Goal: Ask a question

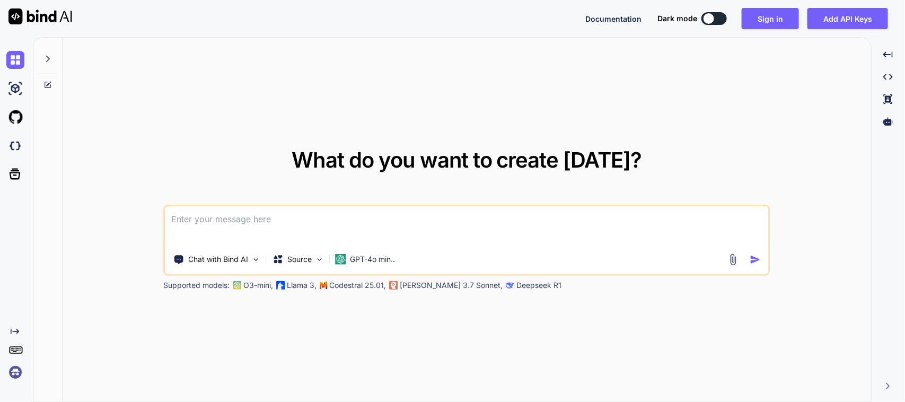
click at [252, 244] on div "Chat with Bind AI Source GPT-4o min.." at bounding box center [467, 240] width 606 height 71
click at [262, 229] on textarea at bounding box center [466, 225] width 603 height 39
click at [304, 219] on textarea at bounding box center [466, 225] width 603 height 39
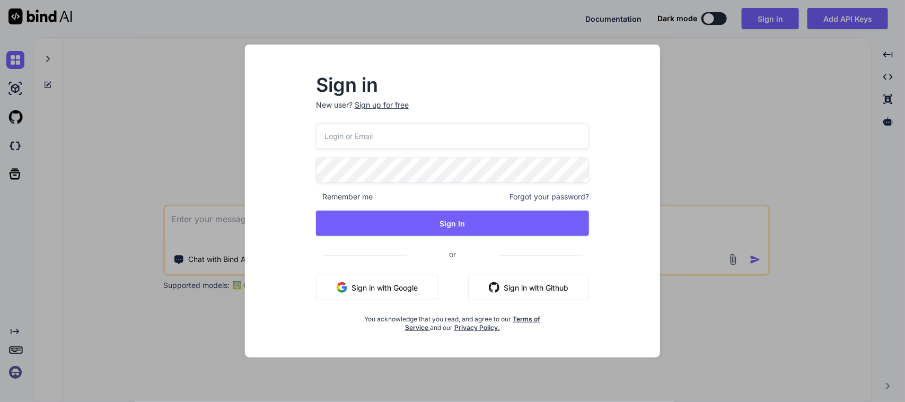
click at [389, 289] on button "Sign in with Google" at bounding box center [377, 287] width 122 height 25
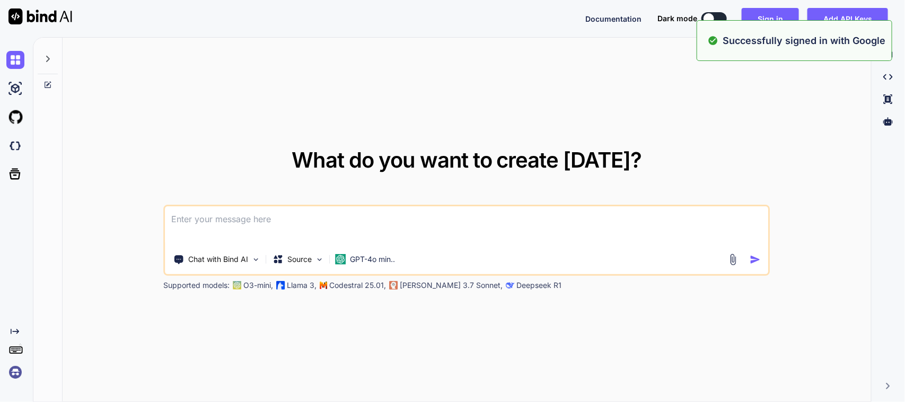
click at [485, 218] on textarea at bounding box center [466, 225] width 603 height 39
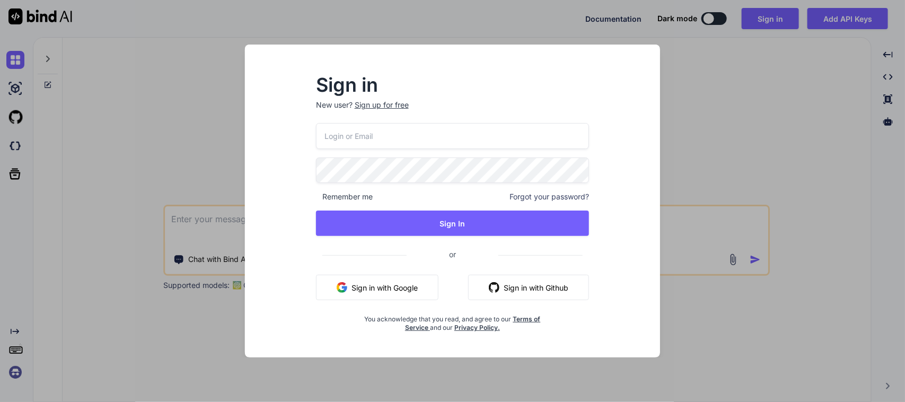
click at [367, 289] on button "Sign in with Google" at bounding box center [377, 287] width 122 height 25
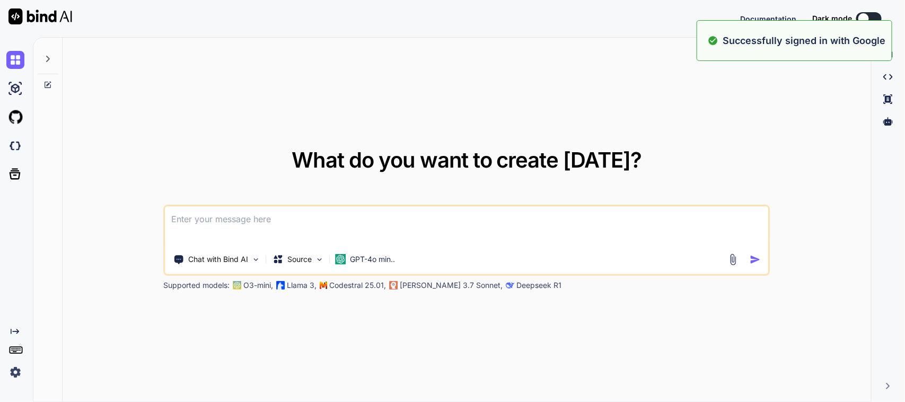
click at [394, 213] on textarea at bounding box center [466, 225] width 603 height 39
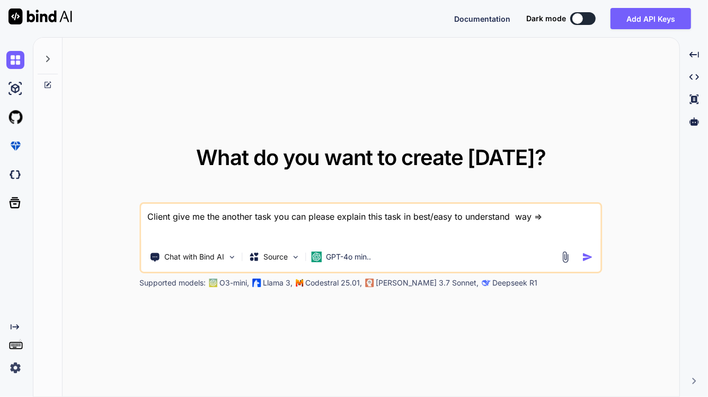
click at [576, 211] on textarea "Client give me the another task you can please explain this task in best/easy t…" at bounding box center [372, 223] width 460 height 39
paste textarea "Need to implement "PI Mode" app-wide to translate MSQM and Backflush into PENDI…"
type textarea "Client give me the another task you can please explain this task in best/easy t…"
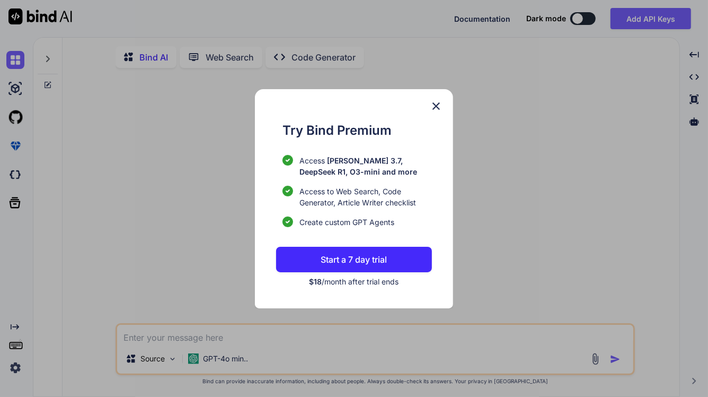
click at [432, 109] on img at bounding box center [436, 106] width 13 height 13
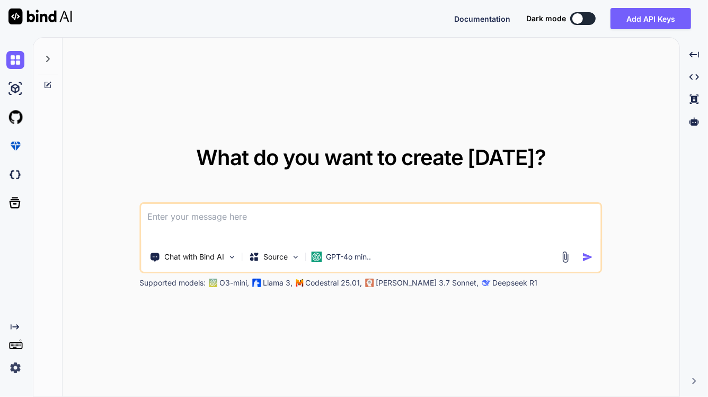
click at [279, 224] on textarea at bounding box center [372, 223] width 460 height 39
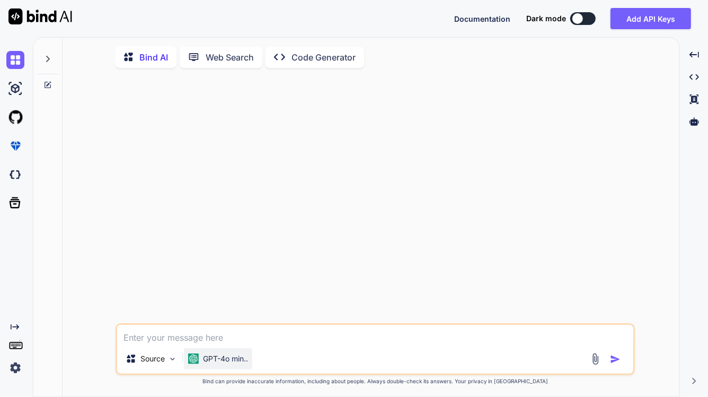
click at [213, 355] on div "GPT-4o min.." at bounding box center [218, 358] width 68 height 21
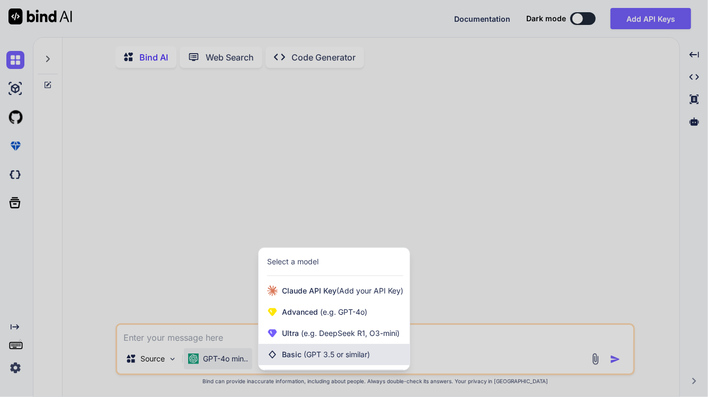
click at [288, 351] on span "Basic (GPT 3.5 or similar)" at bounding box center [326, 354] width 88 height 11
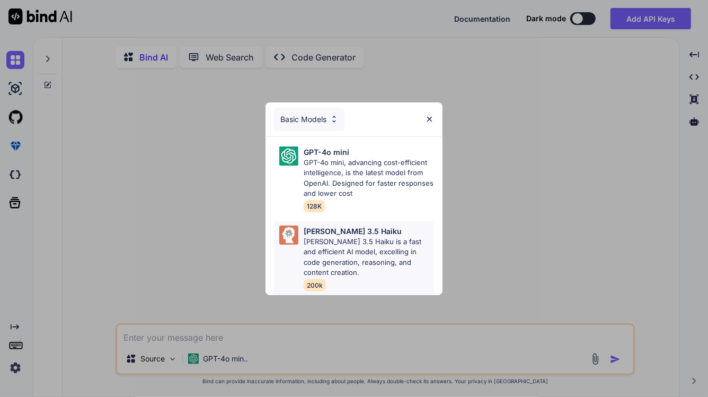
click at [371, 244] on p "[PERSON_NAME] 3.5 Haiku is a fast and efficient AI model, excelling in code gen…" at bounding box center [369, 256] width 130 height 41
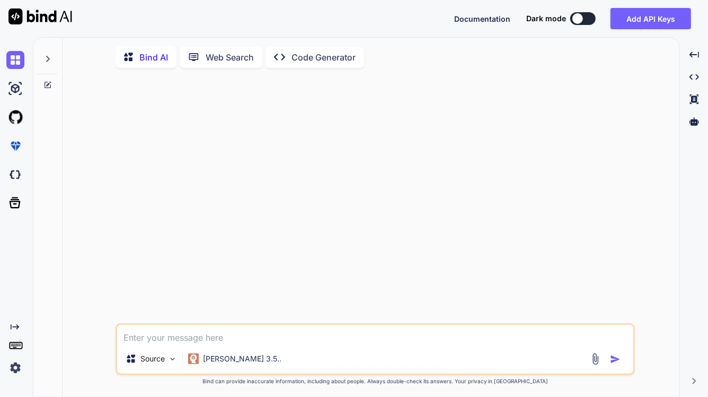
click at [612, 358] on img "button" at bounding box center [615, 359] width 11 height 11
click at [158, 166] on div at bounding box center [376, 199] width 517 height 246
click at [50, 59] on icon at bounding box center [47, 59] width 8 height 8
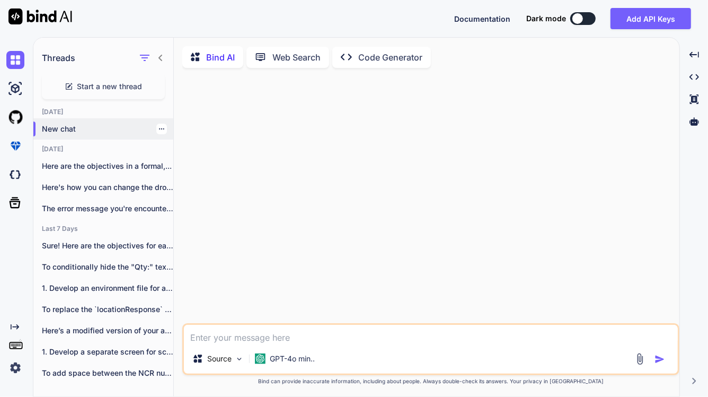
click at [130, 131] on p "New chat" at bounding box center [107, 129] width 131 height 11
click at [152, 128] on p "New chat" at bounding box center [107, 129] width 131 height 11
click at [158, 128] on icon "button" at bounding box center [161, 129] width 6 height 6
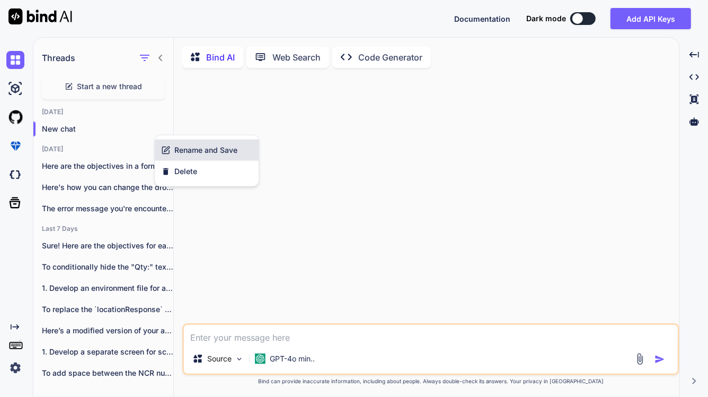
click at [179, 144] on div "Rename and Save" at bounding box center [207, 149] width 104 height 21
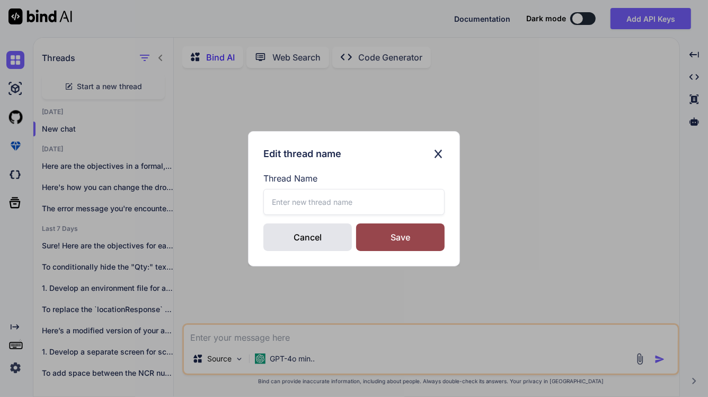
click at [443, 160] on img at bounding box center [438, 153] width 13 height 15
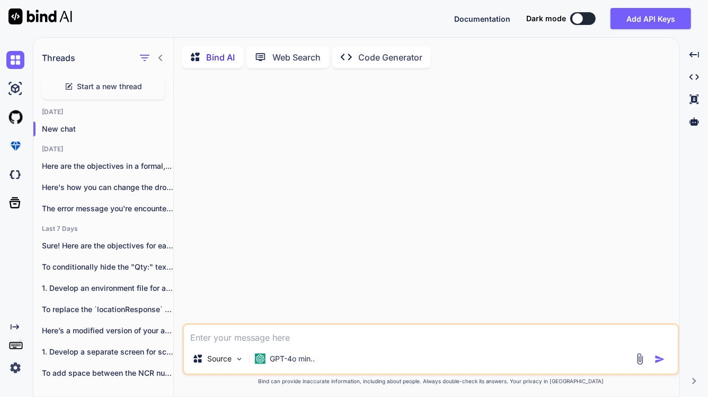
click at [102, 86] on span "Start a new thread" at bounding box center [109, 86] width 65 height 11
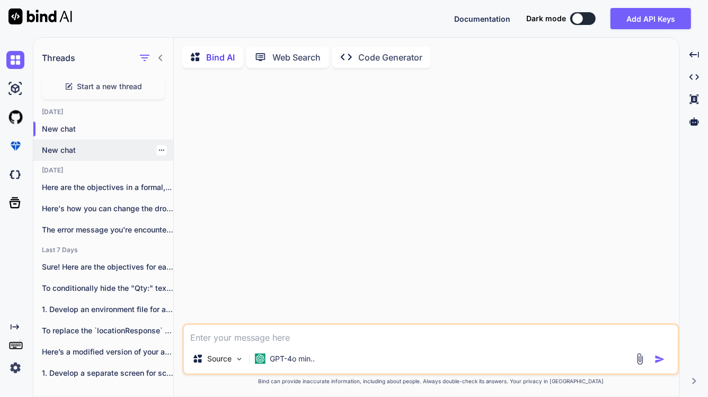
click at [81, 155] on div "New chat" at bounding box center [103, 149] width 140 height 21
click at [160, 145] on div at bounding box center [161, 150] width 11 height 11
click at [157, 160] on div "New chat" at bounding box center [103, 149] width 140 height 21
click at [158, 153] on div at bounding box center [161, 150] width 11 height 11
click at [259, 161] on div at bounding box center [431, 199] width 495 height 246
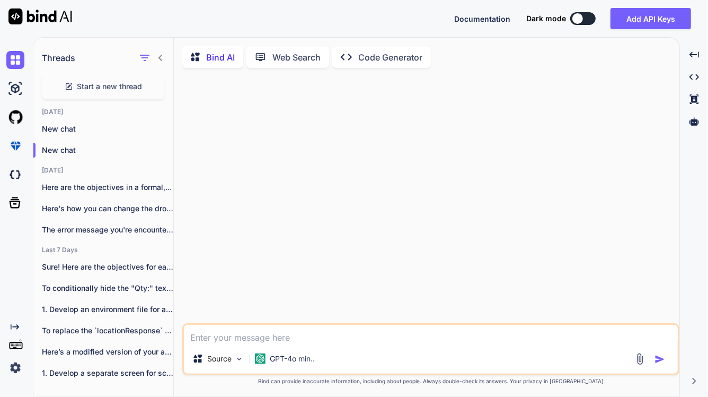
click at [285, 340] on textarea at bounding box center [431, 333] width 494 height 19
type textarea "x"
type textarea "C"
type textarea "x"
type textarea "Ca"
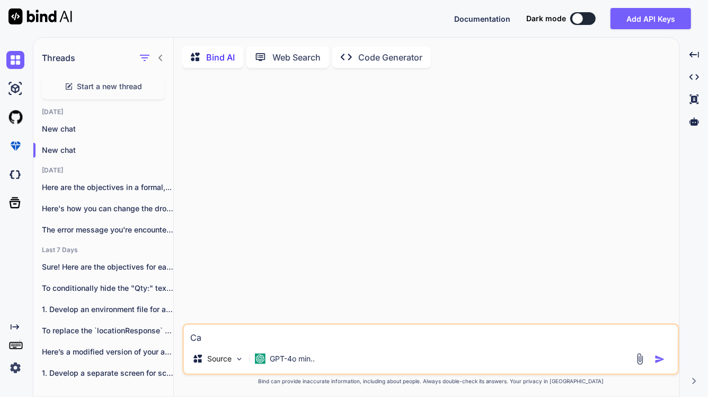
type textarea "x"
type textarea "Can"
type textarea "x"
type textarea "Can"
type textarea "x"
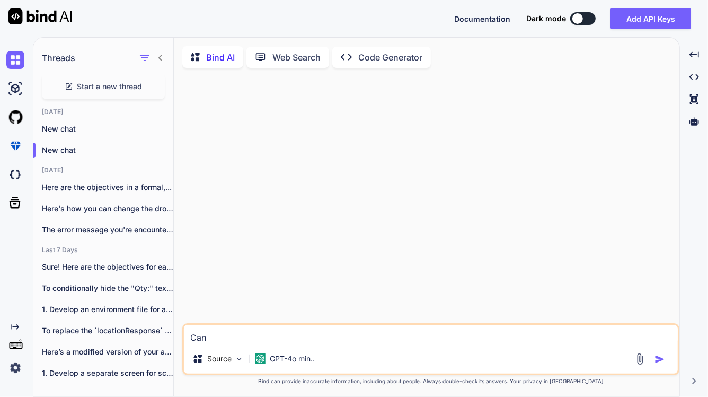
type textarea "Can y"
type textarea "x"
type textarea "Can yo"
type textarea "x"
type textarea "Can you"
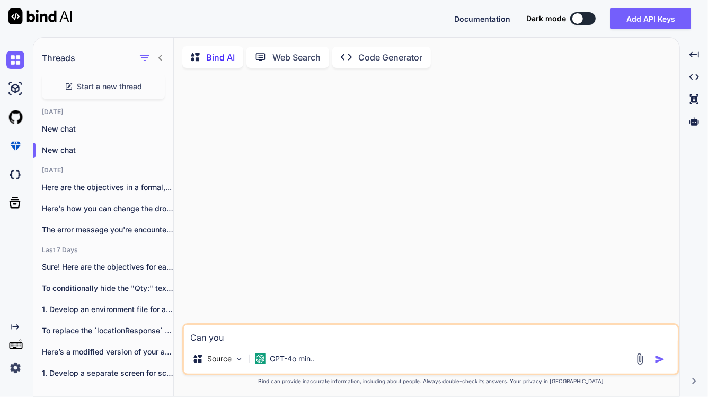
type textarea "x"
type textarea "Can you"
type textarea "x"
type textarea "Can you e"
type textarea "x"
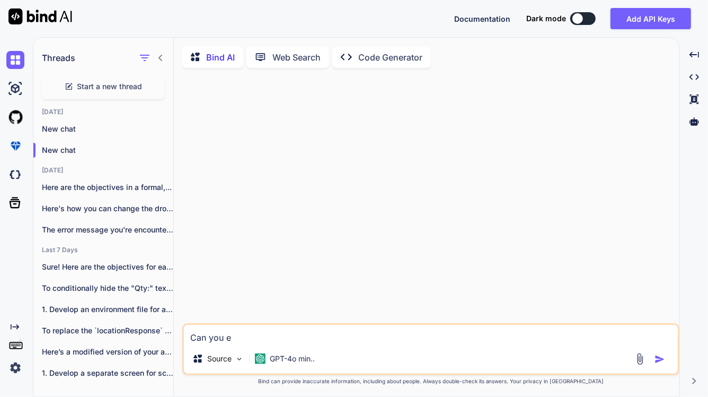
type textarea "Can you ex"
type textarea "x"
type textarea "Can you expa"
type textarea "x"
type textarea "Can you expal"
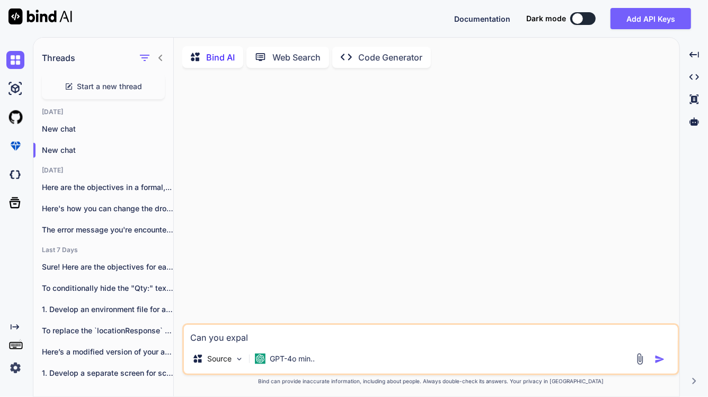
type textarea "x"
type textarea "Can you expali"
type textarea "x"
type textarea "Can you expalin"
type textarea "x"
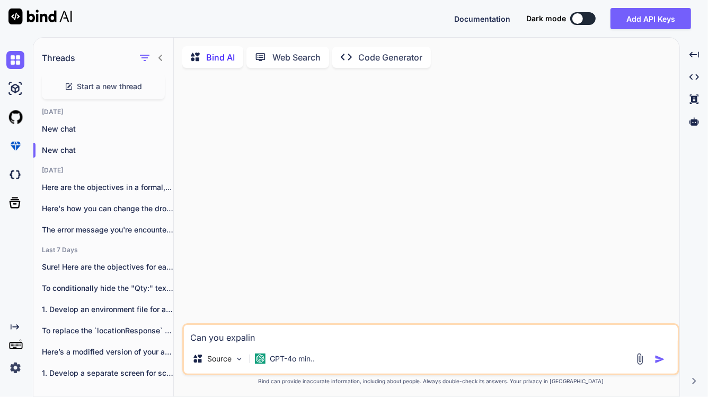
type textarea "Can you expalin"
type textarea "x"
type textarea "Can you expalin"
type textarea "x"
type textarea "Can you expali"
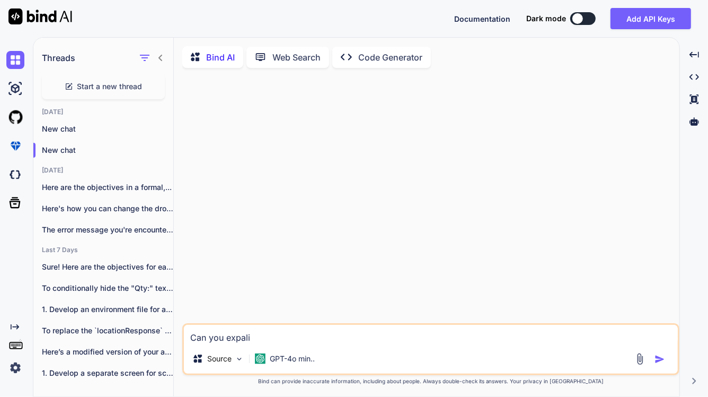
type textarea "x"
type textarea "Can you expal"
type textarea "x"
type textarea "Can you expa"
type textarea "x"
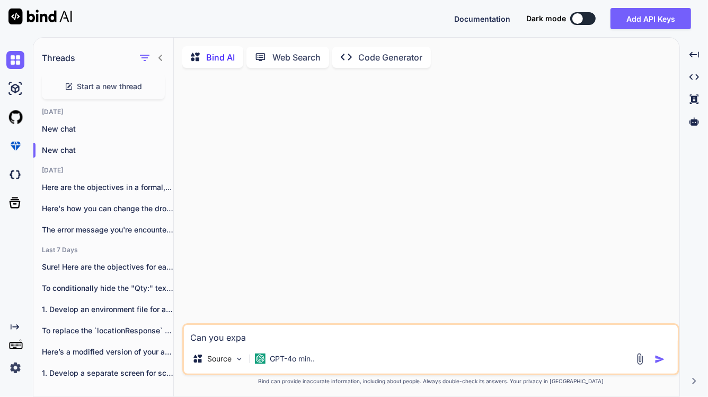
type textarea "Can you exp"
type textarea "x"
type textarea "Can you expl"
type textarea "x"
type textarea "Can you expla"
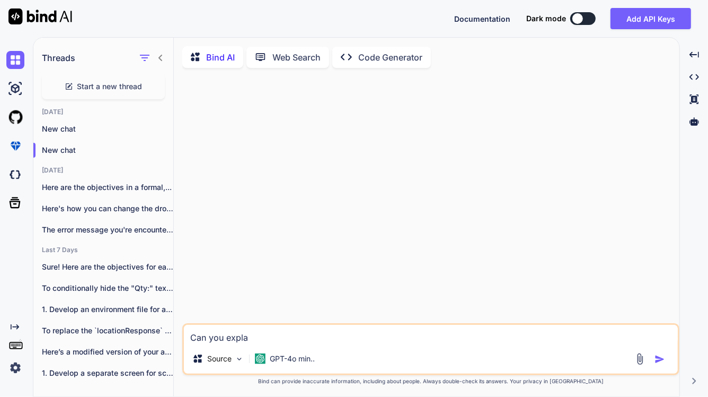
type textarea "x"
type textarea "Can you explai"
type textarea "x"
type textarea "Can you explain"
type textarea "x"
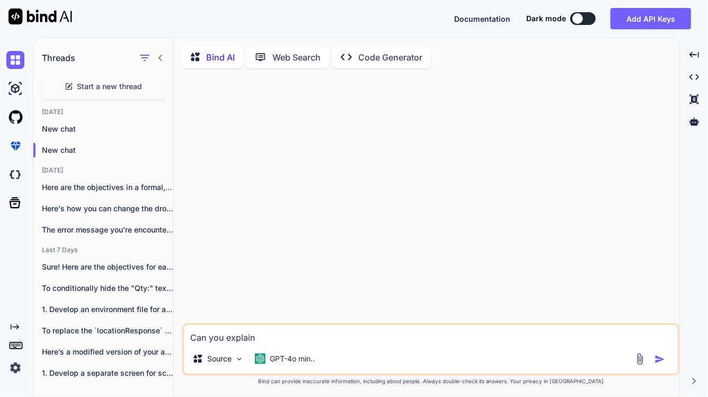
type textarea "Can you explain"
type textarea "x"
type textarea "Can you explain t"
type textarea "x"
type textarea "Can you explain th"
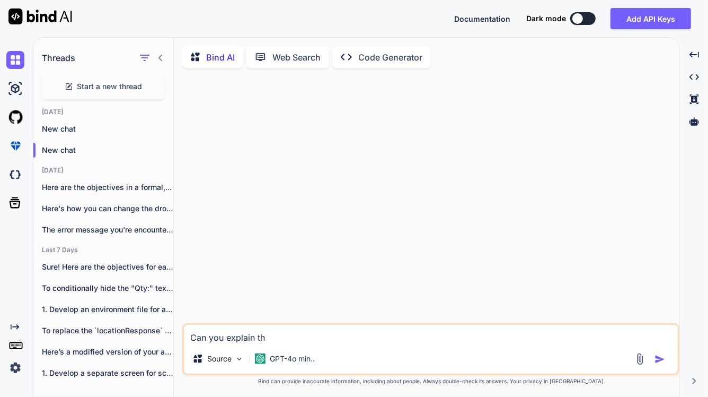
type textarea "x"
type textarea "Can you explain thi"
type textarea "x"
type textarea "Can you explain this"
type textarea "x"
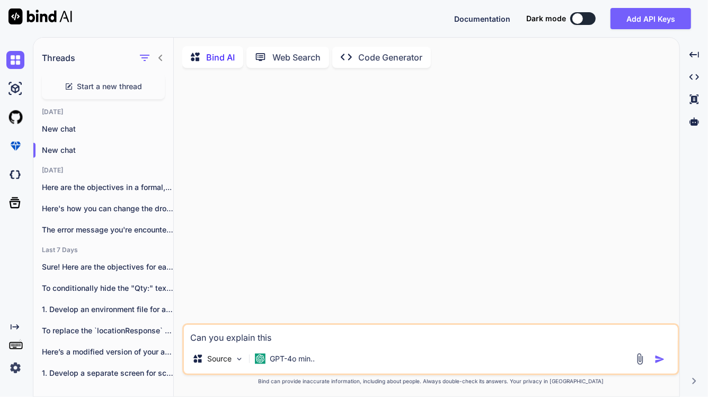
type textarea "Can you explain this"
type textarea "x"
type textarea "Can you explain this t"
type textarea "x"
type textarea "Can you explain this ta"
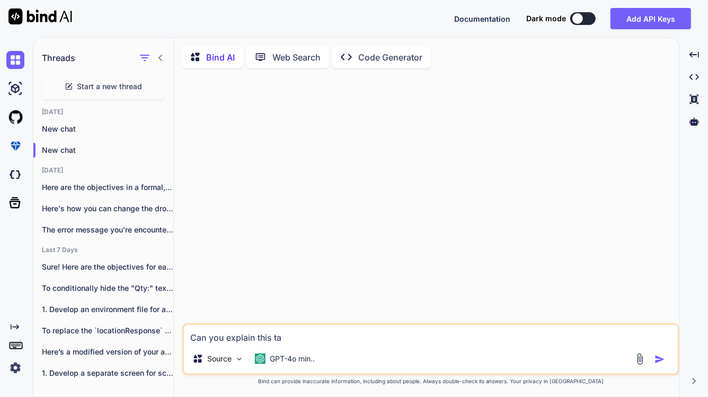
type textarea "x"
type textarea "Can you explain this tas"
type textarea "x"
type textarea "Can you explain this tasj"
type textarea "x"
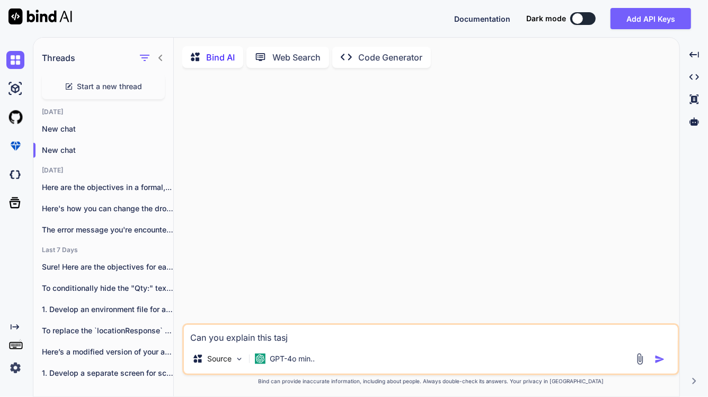
type textarea "Can you explain this tas"
type textarea "x"
type textarea "Can you explain this task"
type textarea "x"
type textarea "Can you explain this task"
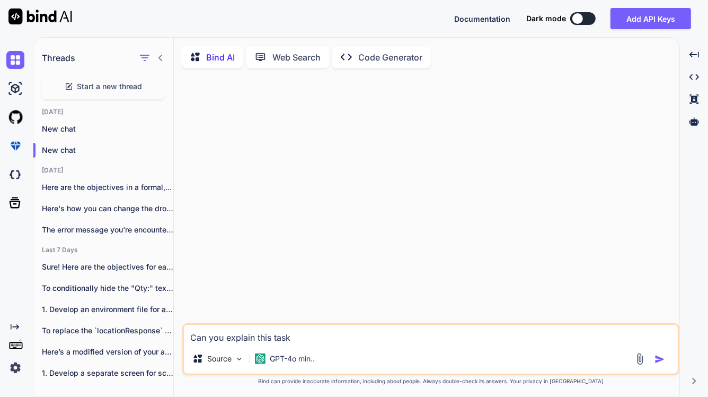
type textarea "x"
type textarea "Can you explain this task i"
type textarea "x"
type textarea "Can you explain this task in"
type textarea "x"
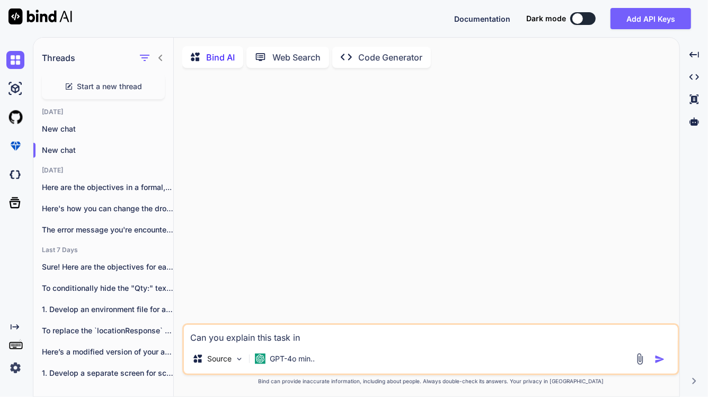
type textarea "Can you explain this task in"
type textarea "x"
type textarea "Can you explain this task in e"
type textarea "x"
type textarea "Can you explain this task in ea"
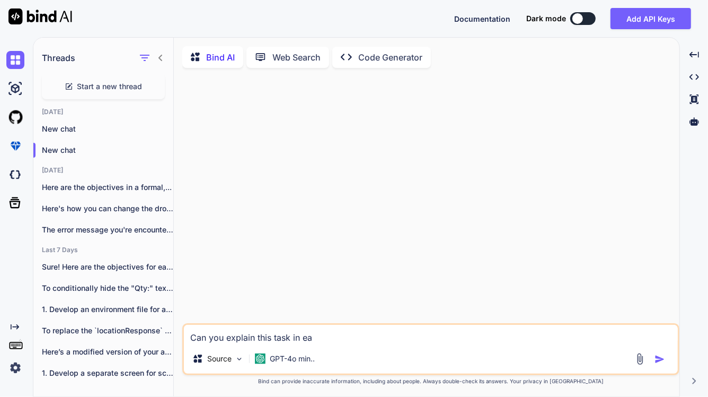
type textarea "x"
type textarea "Can you explain this task in eas"
type textarea "x"
type textarea "Can you explain this task in easy"
type textarea "x"
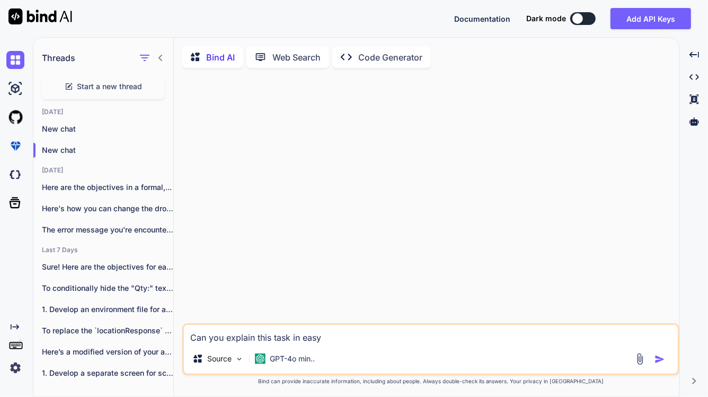
type textarea "Can you explain this task in easy"
type textarea "x"
type textarea "Can you explain this task in easy t"
type textarea "x"
type textarea "Can you explain this task in easy to"
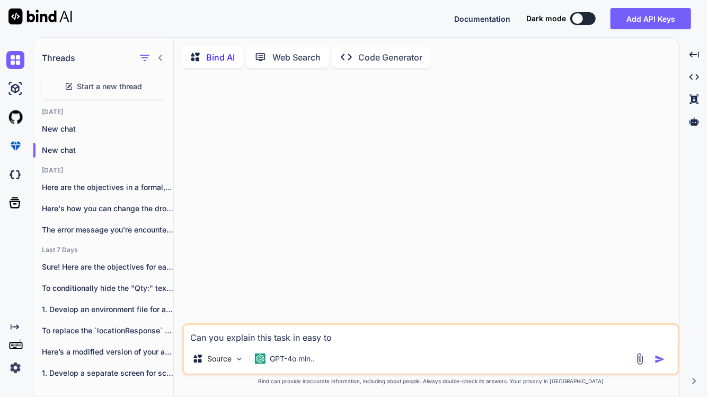
type textarea "x"
type textarea "Can you explain this task in easy to"
type textarea "x"
type textarea "Can you explain this task in easy to u"
type textarea "x"
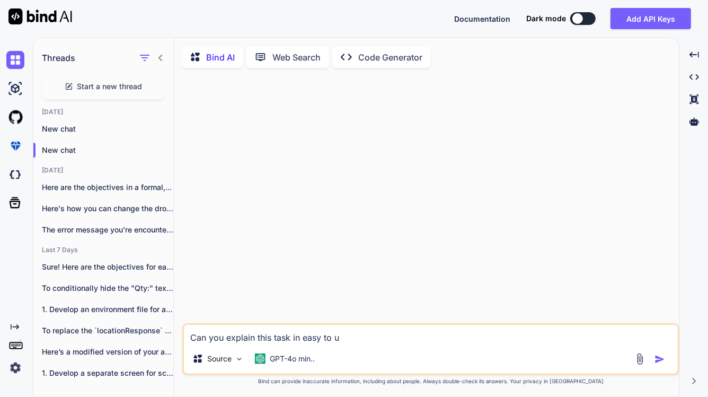
type textarea "Can you explain this task in easy to un"
type textarea "x"
type textarea "Can you explain this task in easy to und"
type textarea "x"
type textarea "Can you explain this task in easy to unde"
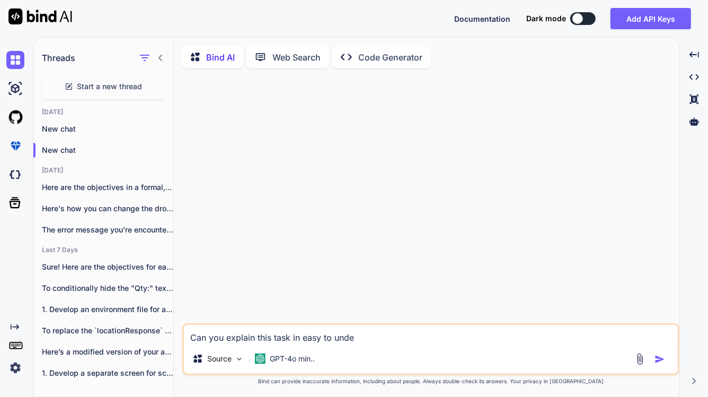
type textarea "x"
type textarea "Can you explain this task in easy to under"
type textarea "x"
type textarea "Can you explain this task in easy to unders"
type textarea "x"
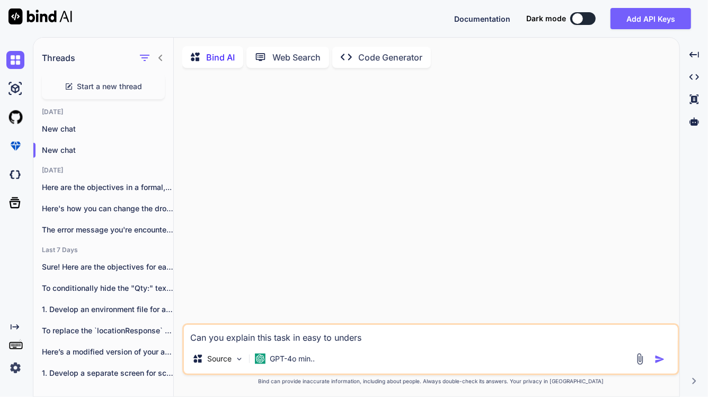
type textarea "Can you explain this task in easy to underst"
type textarea "x"
type textarea "Can you explain this task in easy to understa"
type textarea "x"
type textarea "Can you explain this task in easy to understan"
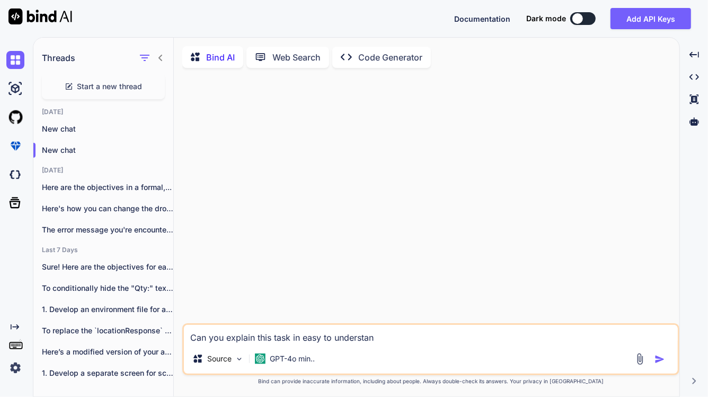
type textarea "x"
type textarea "Can you explain this task in easy to understand"
type textarea "x"
type textarea "Can you explain this task in easy to understand"
type textarea "x"
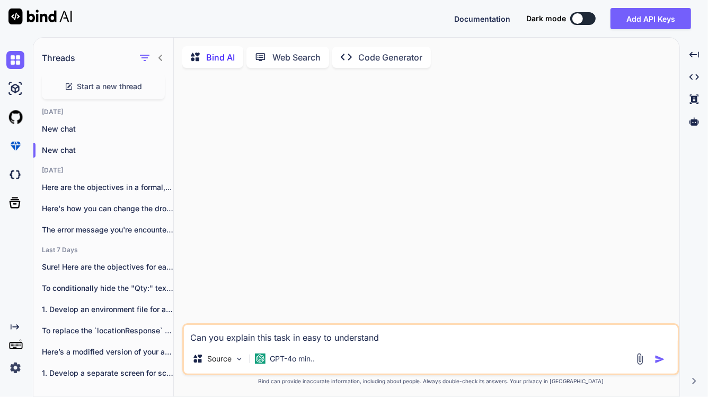
type textarea "Can you explain this task in easy to understand w"
type textarea "x"
type textarea "Can you explain this task in easy to understand wa"
type textarea "x"
type textarea "Can you explain this task in easy to understand way"
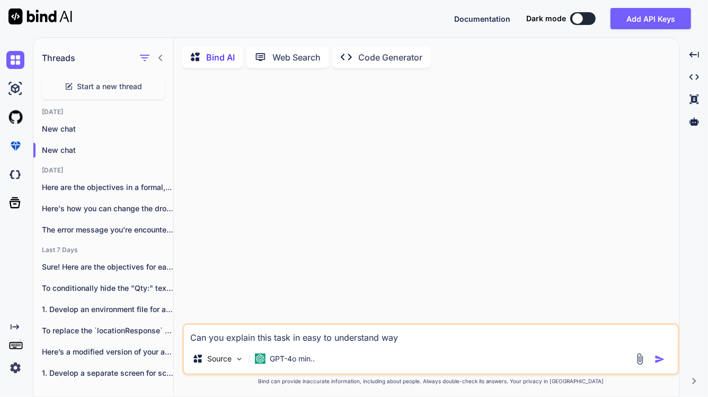
type textarea "x"
type textarea "Can you explain this task in easy to understand way"
type textarea "x"
type textarea "Can you explain this task in easy to understand way ="
type textarea "x"
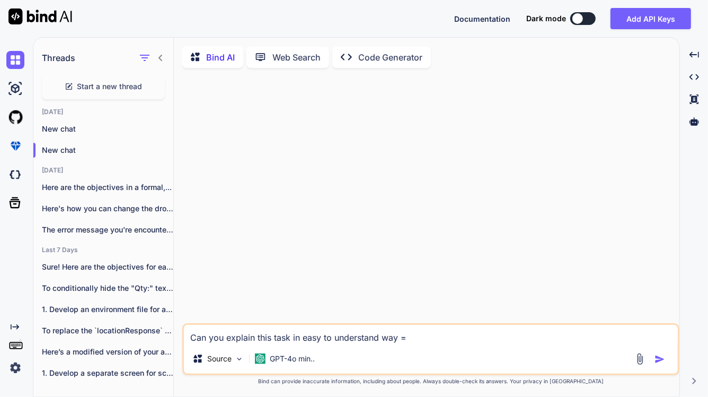
type textarea "Can you explain this task in easy to understand way =>"
type textarea "x"
paste textarea "Need to implement "PI Mode" app-wide to translate MSQM and Backflush into PENDI…"
type textarea "Can you explain this task in easy to understand way => Need to implement "PI Mo…"
type textarea "x"
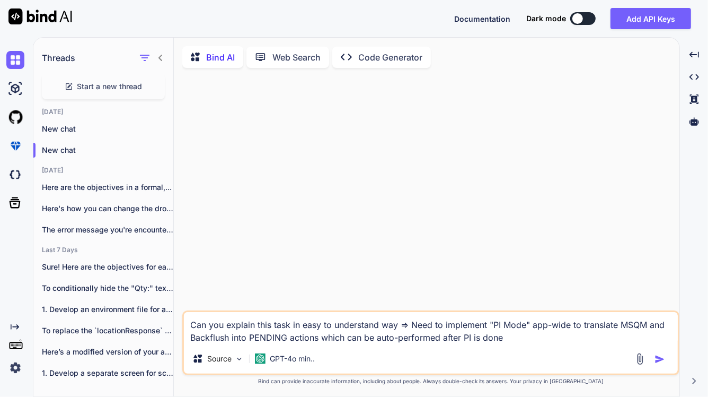
type textarea "Can you explain this task in easy to understand way => Need to implement "PI Mo…"
click at [665, 364] on img "button" at bounding box center [660, 359] width 11 height 11
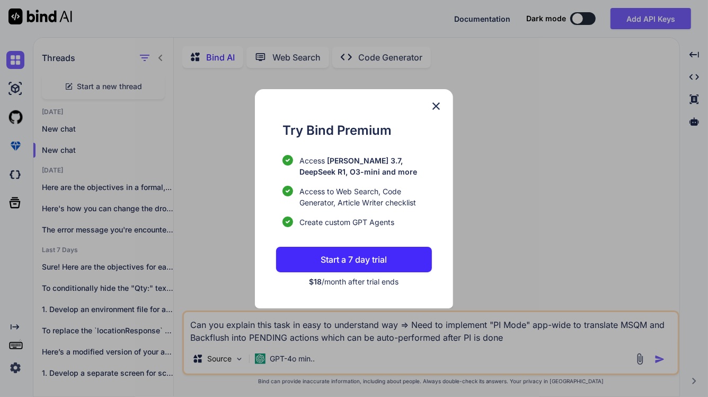
click at [428, 118] on div "Try Bind Premium Access [PERSON_NAME] 3.7, DeepSeek R1, O3-mini and more Access…" at bounding box center [354, 198] width 198 height 219
click at [435, 109] on img at bounding box center [436, 106] width 13 height 13
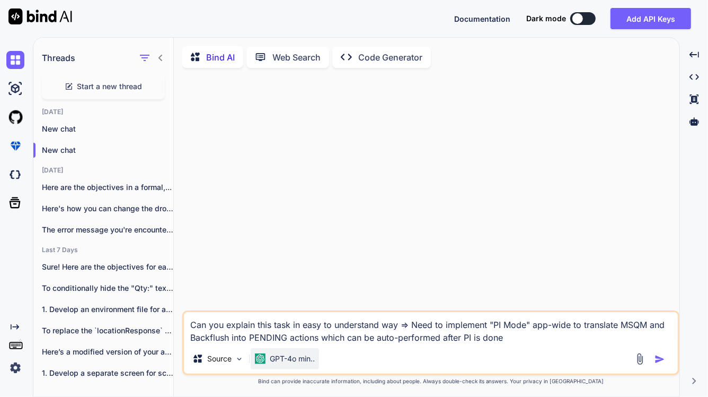
click at [284, 362] on p "GPT-4o min.." at bounding box center [292, 358] width 45 height 11
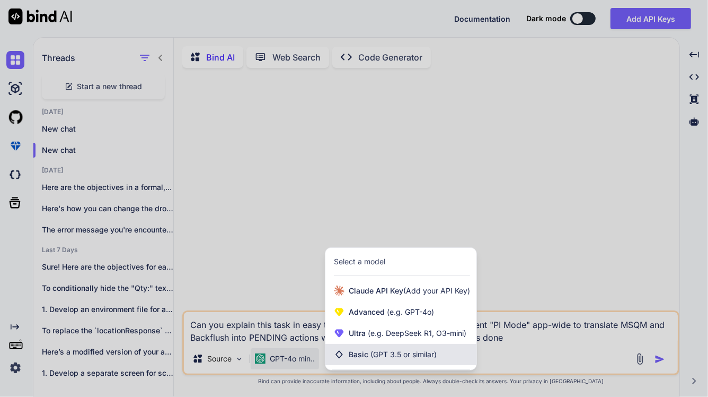
click at [369, 355] on span "Basic (GPT 3.5 or similar)" at bounding box center [393, 354] width 88 height 11
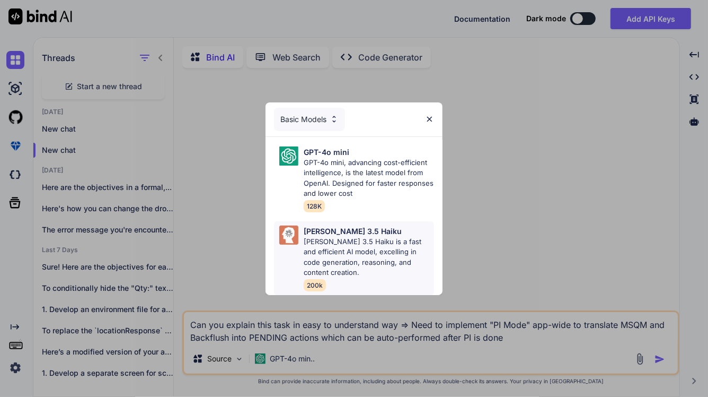
click at [363, 236] on p "[PERSON_NAME] 3.5 Haiku is a fast and efficient AI model, excelling in code gen…" at bounding box center [369, 256] width 130 height 41
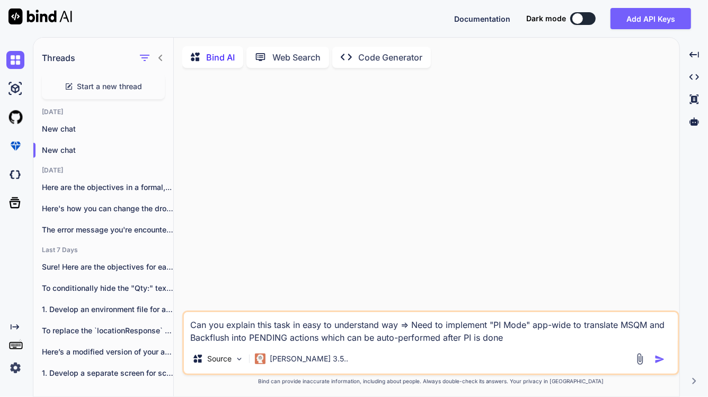
click at [666, 358] on button "button" at bounding box center [662, 359] width 15 height 11
type textarea "x"
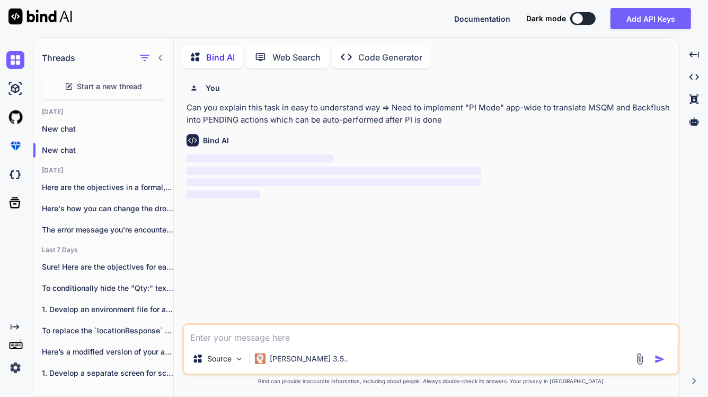
scroll to position [4, 0]
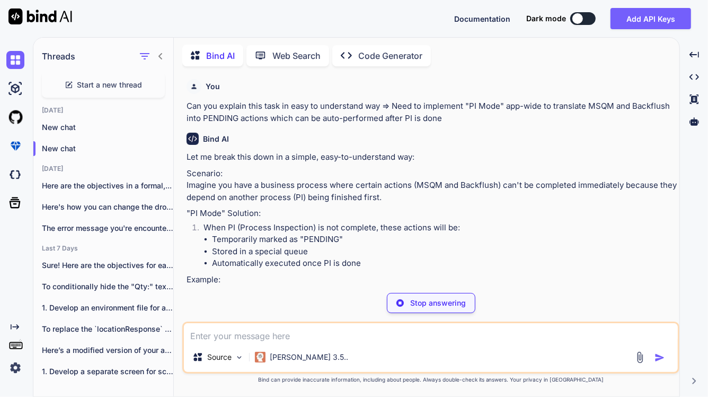
type textarea "x"
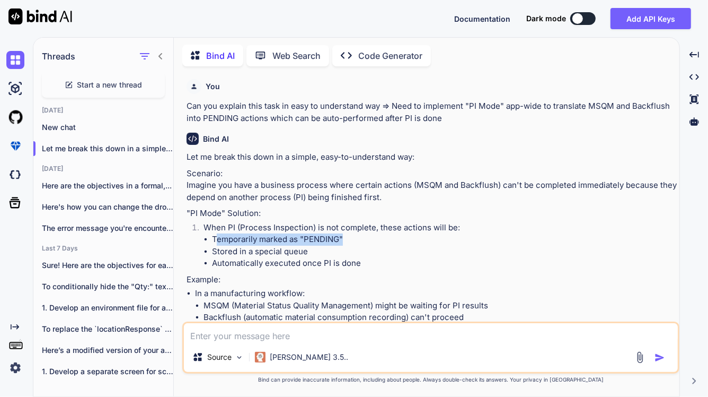
drag, startPoint x: 359, startPoint y: 234, endPoint x: 216, endPoint y: 237, distance: 143.2
click at [216, 237] on li "Temporarily marked as "PENDING"" at bounding box center [444, 239] width 465 height 12
drag, startPoint x: 315, startPoint y: 247, endPoint x: 223, endPoint y: 254, distance: 92.5
click at [223, 254] on li "Stored in a special queue" at bounding box center [444, 251] width 465 height 12
drag, startPoint x: 364, startPoint y: 264, endPoint x: 254, endPoint y: 270, distance: 109.4
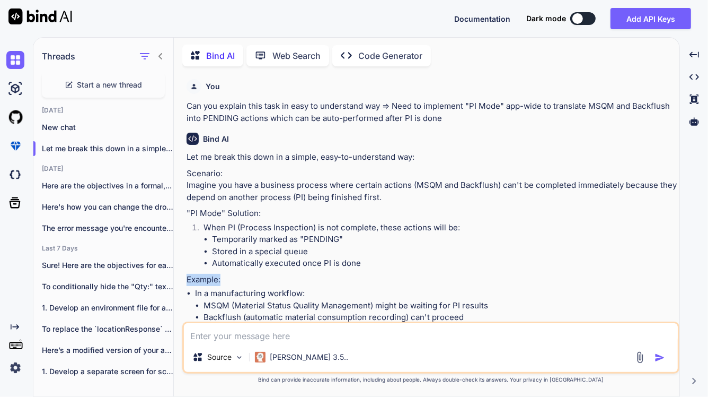
click at [254, 270] on div "Let me break this down in a simple, easy-to-understand way: Scenario: Imagine y…" at bounding box center [432, 311] width 491 height 320
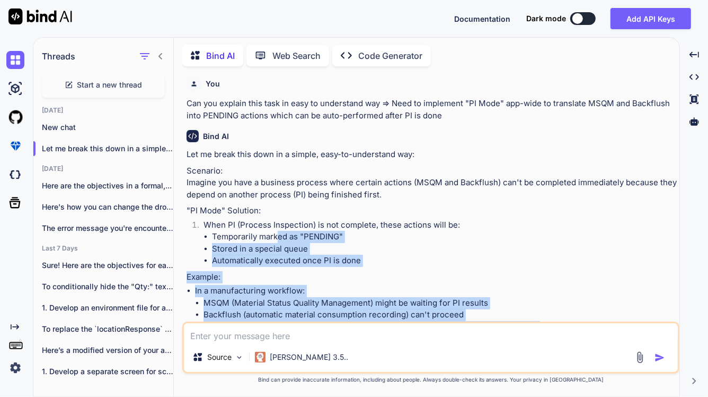
scroll to position [0, 0]
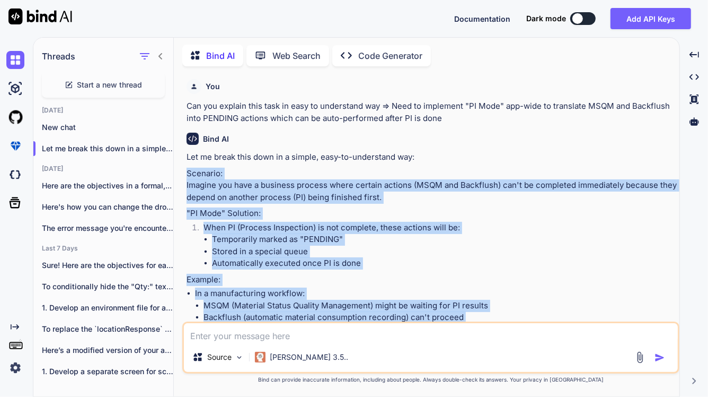
drag, startPoint x: 324, startPoint y: 275, endPoint x: 184, endPoint y: 173, distance: 172.7
click at [184, 173] on div "You Can you explain this task in easy to understand way => Need to implement "P…" at bounding box center [431, 198] width 495 height 246
copy div "Scenario: Imagine you have a business process where certain actions (MSQM and B…"
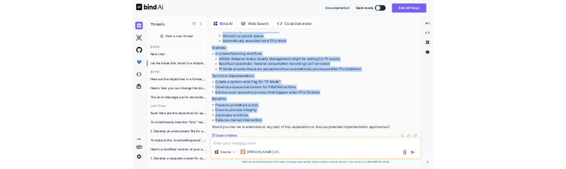
scroll to position [168, 0]
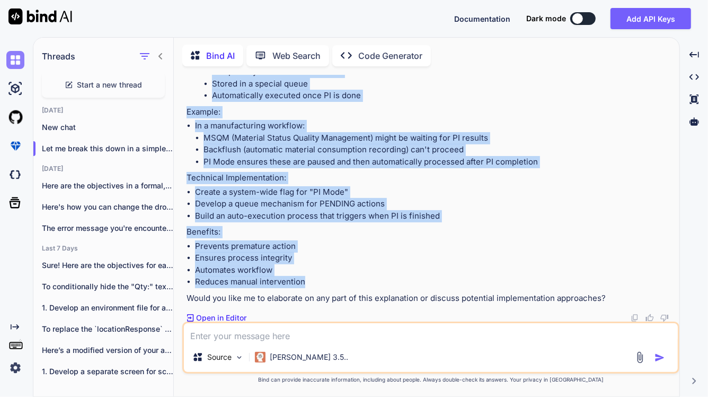
click at [16, 54] on img at bounding box center [15, 60] width 18 height 18
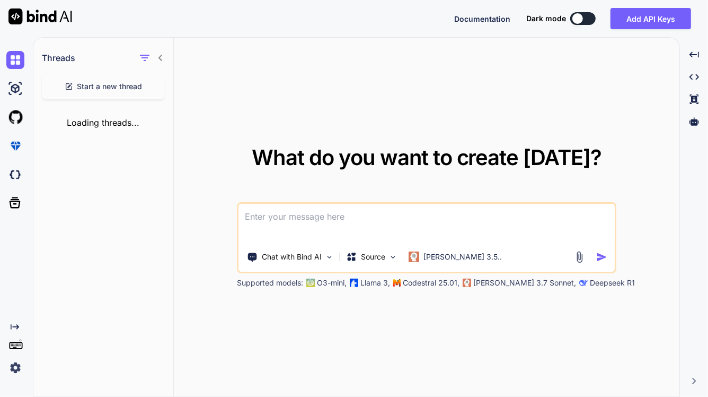
click at [120, 87] on span "Start a new thread" at bounding box center [109, 86] width 65 height 11
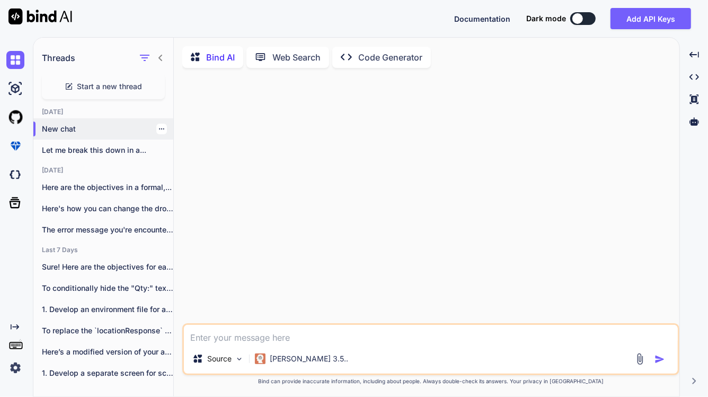
click at [40, 126] on div "New chat" at bounding box center [103, 128] width 140 height 21
click at [217, 338] on textarea at bounding box center [431, 333] width 494 height 19
click at [160, 56] on icon at bounding box center [160, 58] width 8 height 8
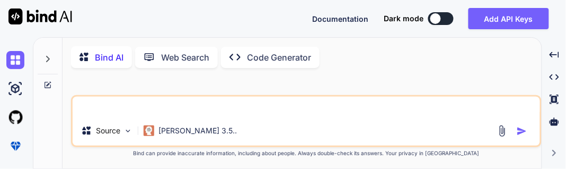
click at [104, 104] on textarea at bounding box center [307, 105] width 468 height 19
type textarea "t"
click at [50, 62] on icon at bounding box center [47, 59] width 8 height 8
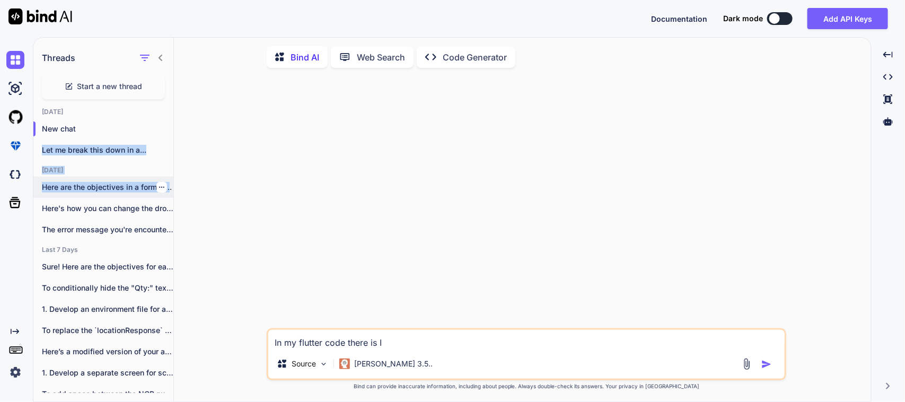
drag, startPoint x: 168, startPoint y: 128, endPoint x: 169, endPoint y: 176, distance: 47.7
click at [169, 176] on div "[DATE] New chat Let me break this down in a... [DATE] Here are the objectives i…" at bounding box center [103, 250] width 140 height 285
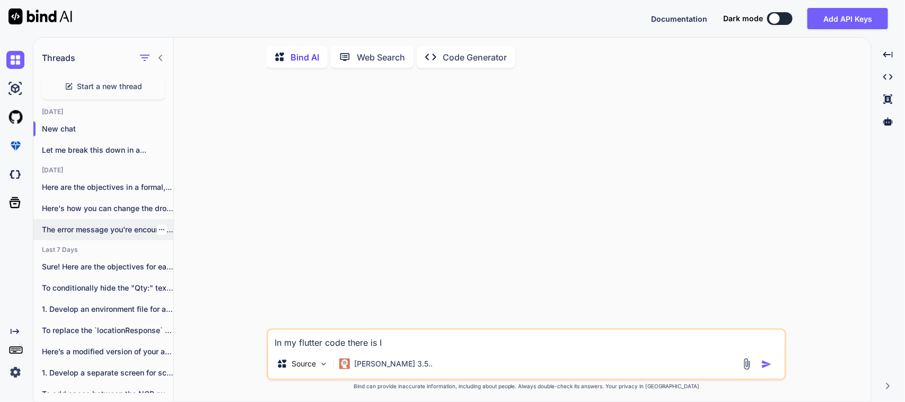
click at [113, 233] on p "The error message you're encountering, `type 'String'..." at bounding box center [107, 229] width 131 height 11
click at [129, 207] on p "Here's how you can change the dropdown..." at bounding box center [107, 208] width 131 height 11
click at [129, 196] on div "Here are the objectives in a formal,..." at bounding box center [103, 187] width 140 height 21
click at [112, 91] on span "Start a new thread" at bounding box center [109, 86] width 65 height 11
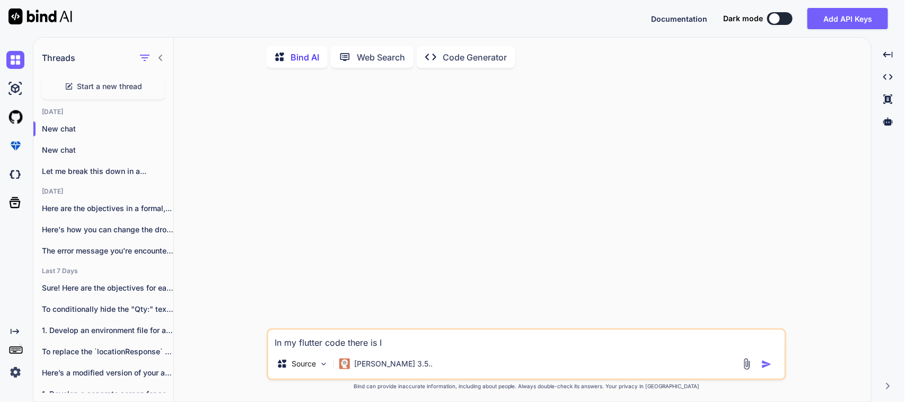
click at [162, 59] on icon at bounding box center [160, 58] width 8 height 8
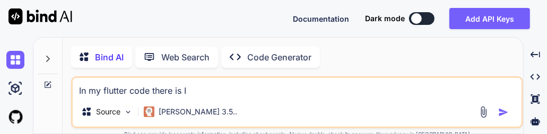
click at [224, 88] on textarea "In my flutter code there is I" at bounding box center [297, 87] width 448 height 19
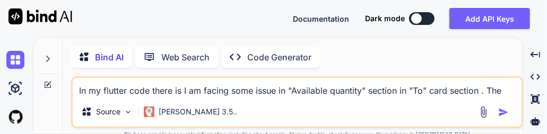
paste textarea ""Available quantity" section in "To" card section"
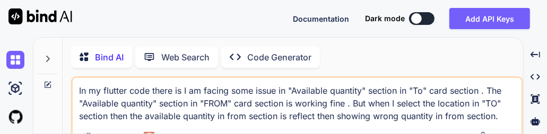
scroll to position [3, 0]
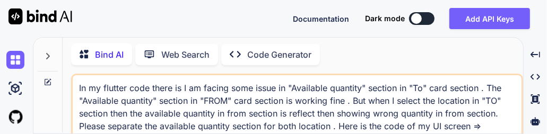
paste textarea "// /* // * Created By - Chetu Team // * Description - This class is handling th…"
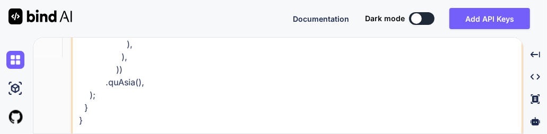
scroll to position [10350, 0]
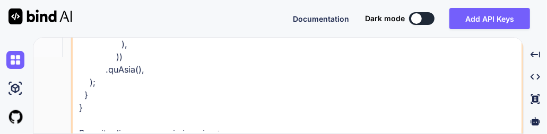
paste textarea "/* * Created By - Chetu Team * Description - Below class is used to write busin…"
type textarea "In my flutter code there is I am facing some issue in "Available quantity" sect…"
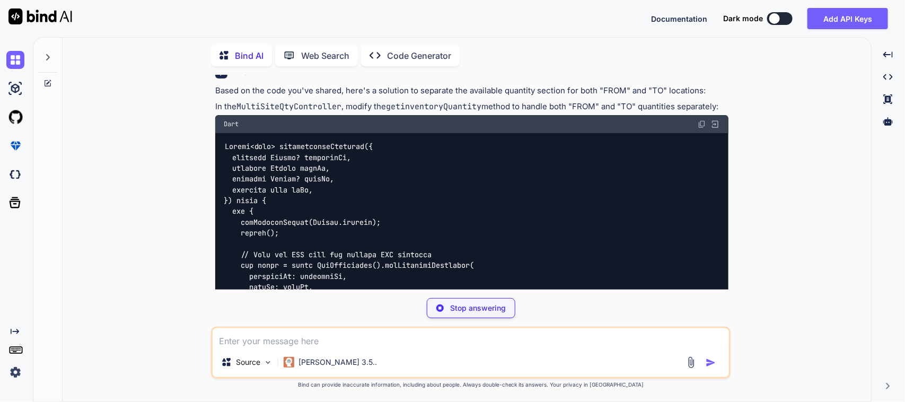
scroll to position [3716, 0]
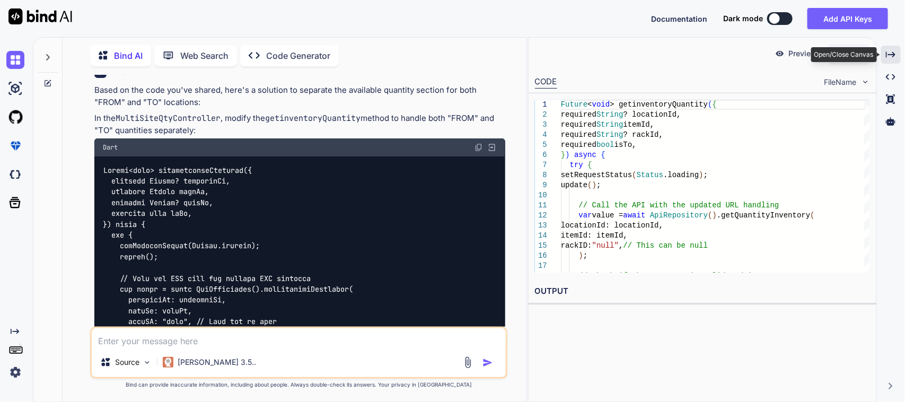
click at [708, 54] on icon at bounding box center [891, 54] width 10 height 6
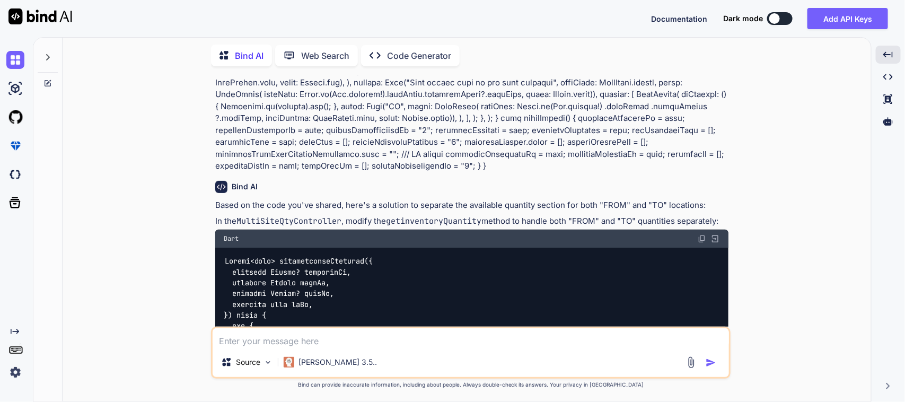
scroll to position [2808, 0]
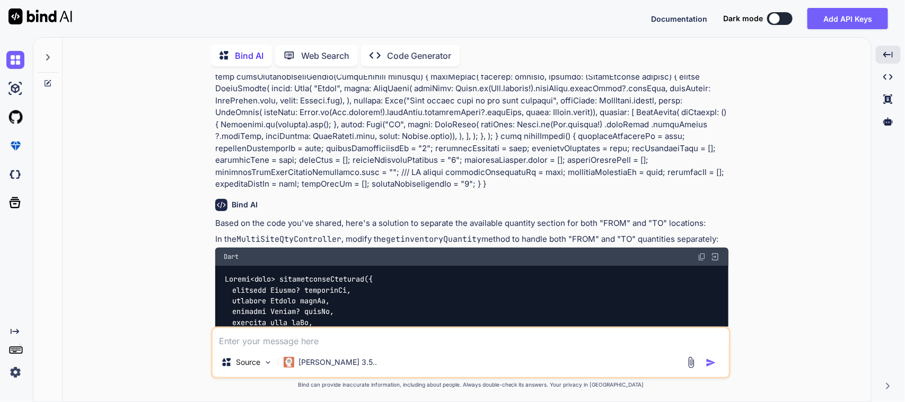
drag, startPoint x: 702, startPoint y: 172, endPoint x: 696, endPoint y: 179, distance: 9.0
click at [702, 252] on img at bounding box center [702, 256] width 8 height 8
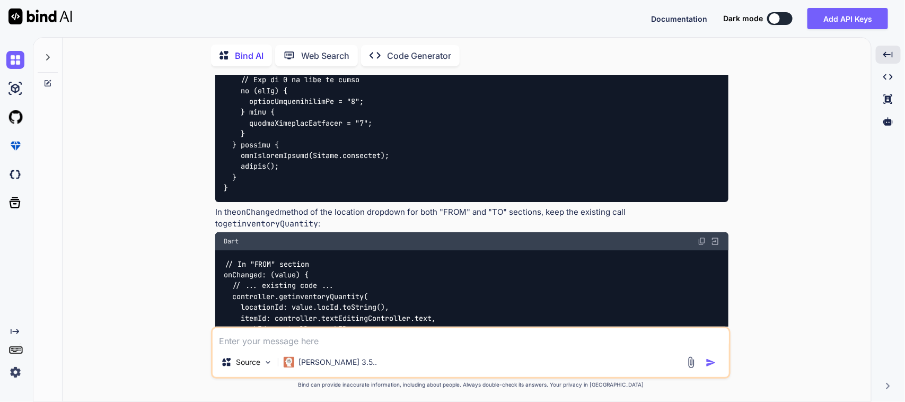
scroll to position [3604, 0]
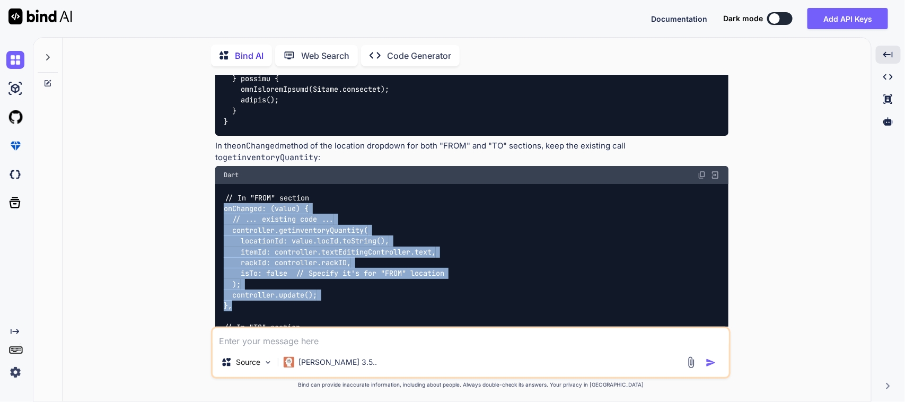
drag, startPoint x: 248, startPoint y: 224, endPoint x: 216, endPoint y: 127, distance: 101.6
click at [216, 184] on div "// In "FROM" section onChanged: (value) { // ... existing code ... controller.g…" at bounding box center [471, 317] width 513 height 266
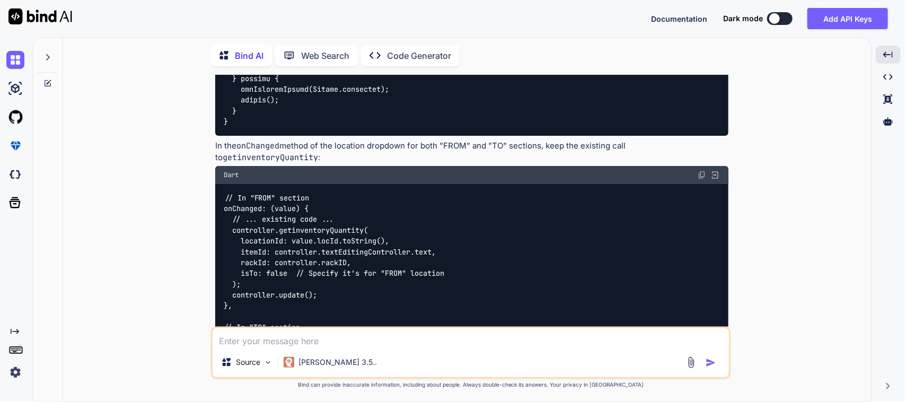
click at [571, 231] on div "// In "FROM" section onChanged: (value) { // ... existing code ... controller.g…" at bounding box center [471, 317] width 513 height 266
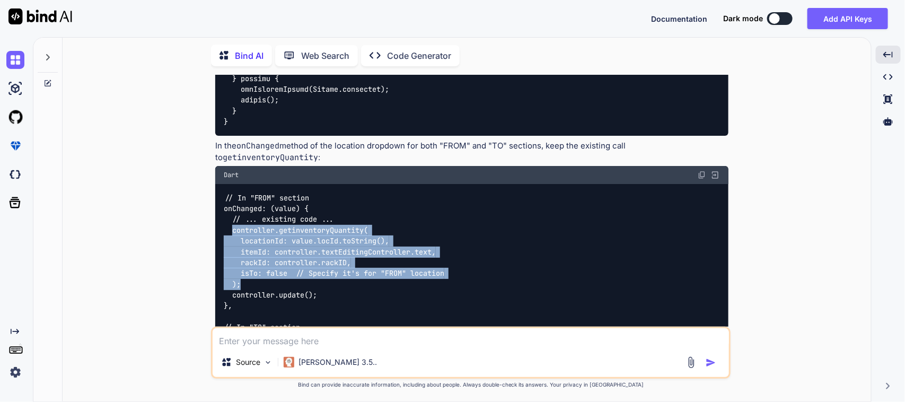
drag, startPoint x: 231, startPoint y: 144, endPoint x: 276, endPoint y: 198, distance: 70.7
click at [276, 198] on div "// In "FROM" section onChanged: (value) { // ... existing code ... controller.g…" at bounding box center [471, 317] width 513 height 266
copy code "controller.getinventoryQuantity( locationId: value.locId.toString(), itemId: co…"
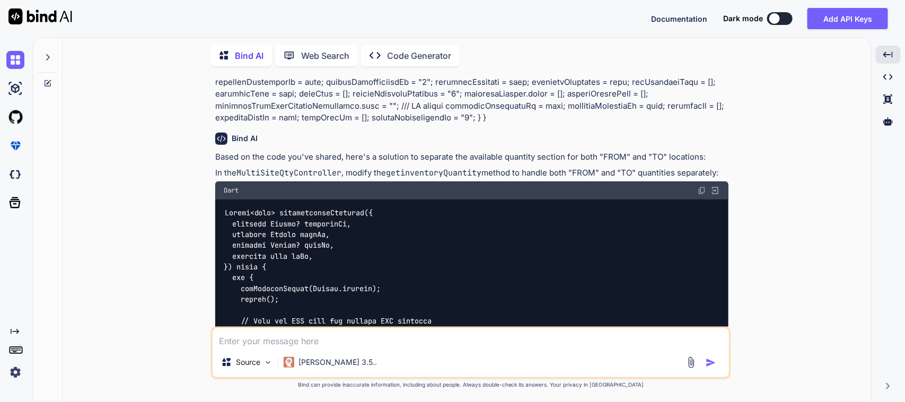
scroll to position [2808, 0]
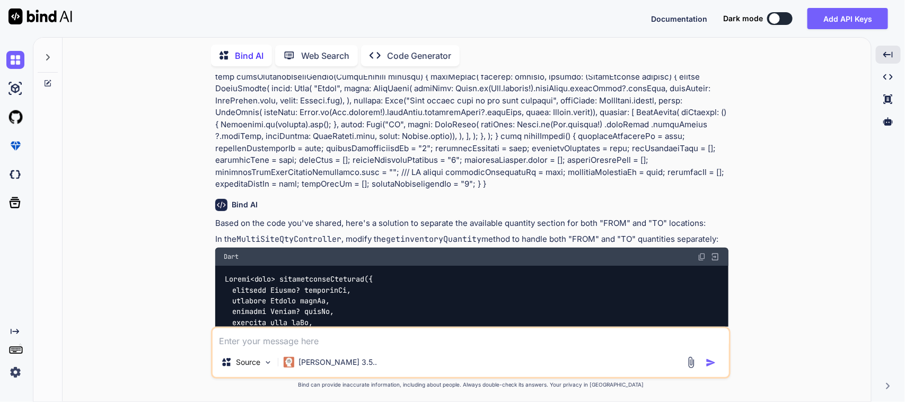
click at [700, 252] on img at bounding box center [702, 256] width 8 height 8
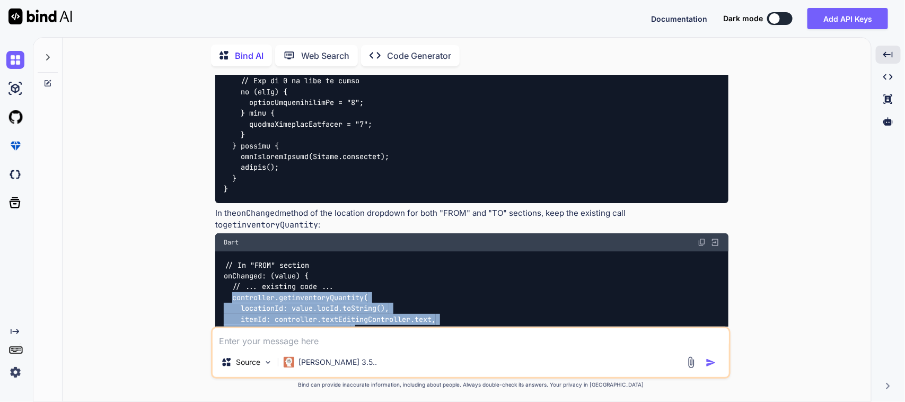
scroll to position [3604, 0]
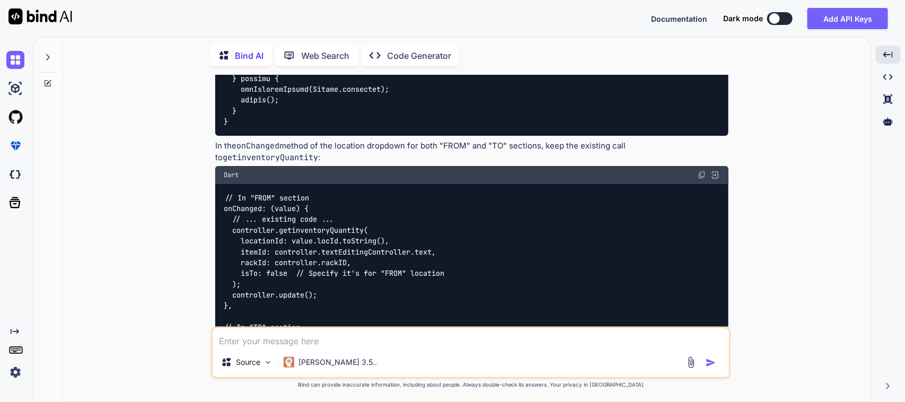
click at [377, 217] on div "// In "FROM" section onChanged: (value) { // ... existing code ... controller.g…" at bounding box center [471, 317] width 513 height 266
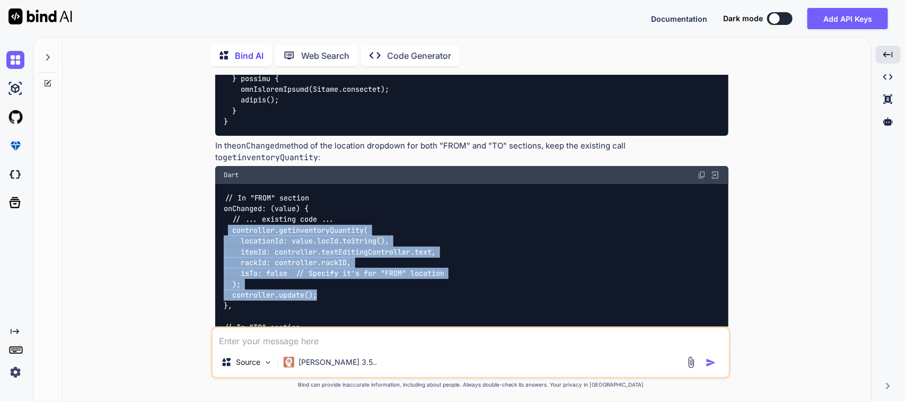
drag, startPoint x: 324, startPoint y: 210, endPoint x: 230, endPoint y: 144, distance: 115.3
click at [230, 184] on div "// In "FROM" section onChanged: (value) { // ... existing code ... controller.g…" at bounding box center [471, 317] width 513 height 266
copy code "controller.getinventoryQuantity( locationId: value.locId.toString(), itemId: co…"
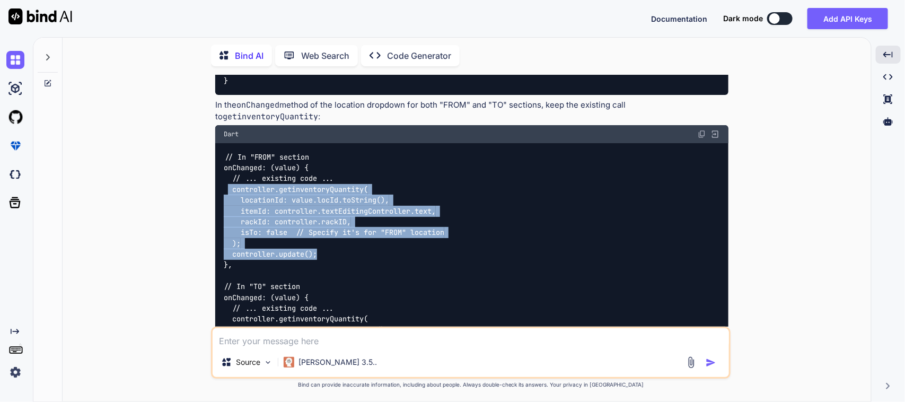
scroll to position [3670, 0]
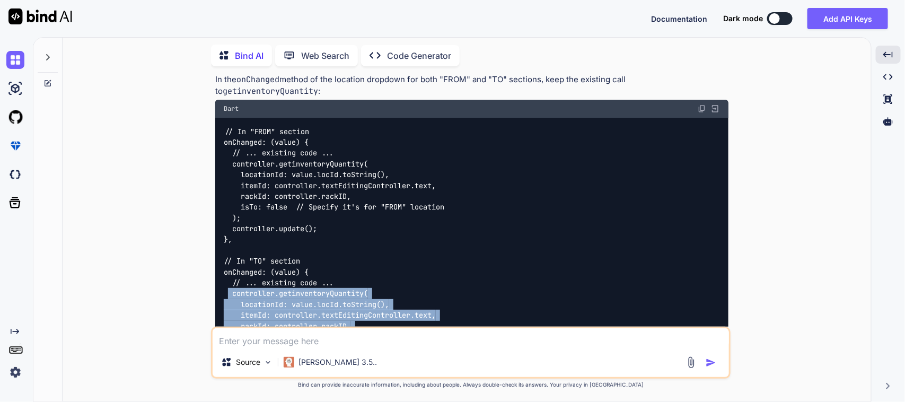
drag, startPoint x: 230, startPoint y: 210, endPoint x: 326, endPoint y: 271, distance: 114.4
click at [326, 271] on div "// In "FROM" section onChanged: (value) { // ... existing code ... controller.g…" at bounding box center [471, 251] width 513 height 266
copy code "controller.getinventoryQuantity( locationId: value.locId.toString(), itemId: co…"
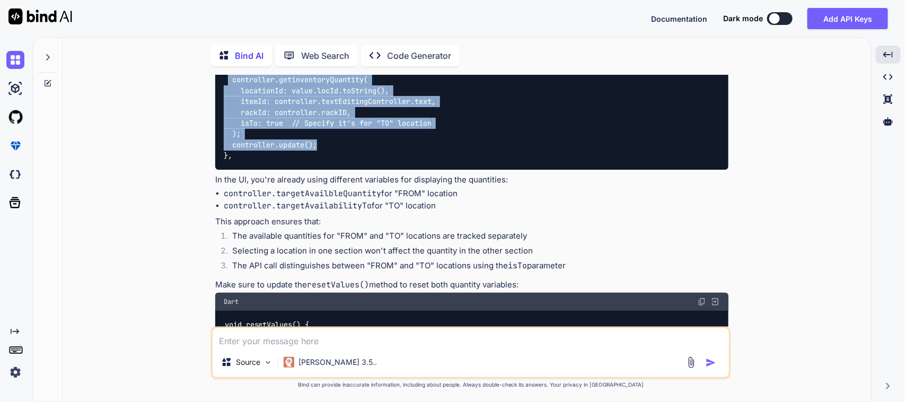
scroll to position [3887, 0]
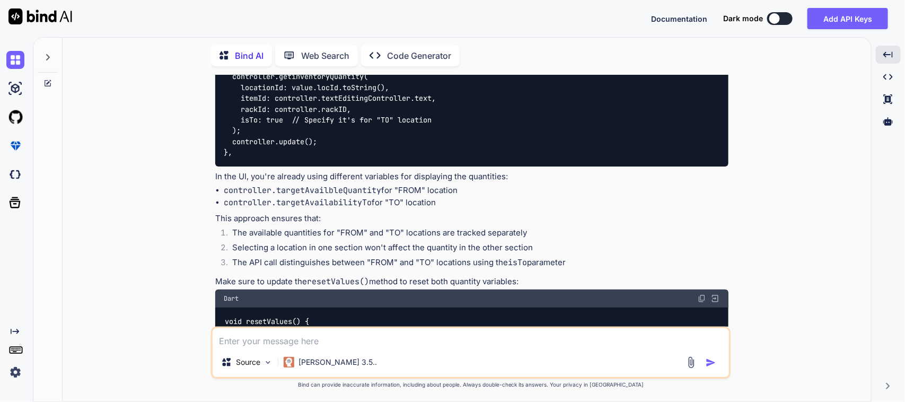
drag, startPoint x: 374, startPoint y: 268, endPoint x: 224, endPoint y: 259, distance: 150.3
click at [224, 307] on div "void resetValues() { // ... existing reset code ... targetAvailbleQuantity = "0…" at bounding box center [471, 342] width 513 height 71
copy code "targetAvailbleQuantity = "0"; targetAvailabilityTo = "0";"
click at [258, 343] on textarea at bounding box center [471, 337] width 516 height 19
click at [239, 338] on textarea at bounding box center [471, 337] width 516 height 19
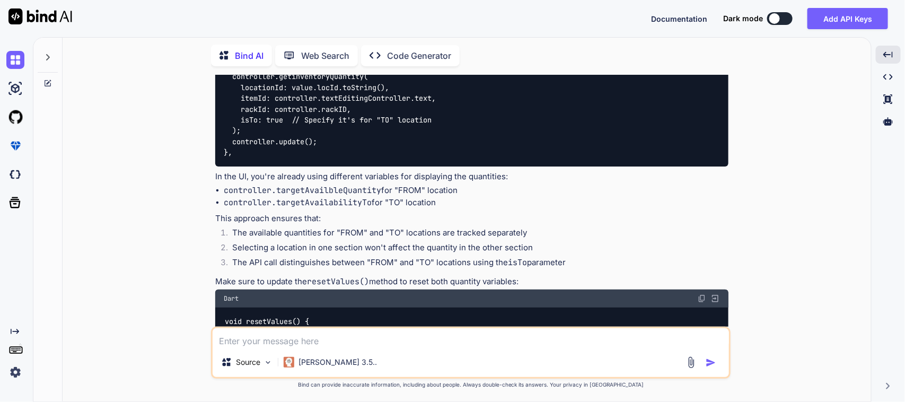
click at [271, 338] on textarea at bounding box center [471, 337] width 516 height 19
paste textarea "quantityMoveItem"
type textarea "Please modify my POST api "quantityMoveItem"(false) according to this UI"
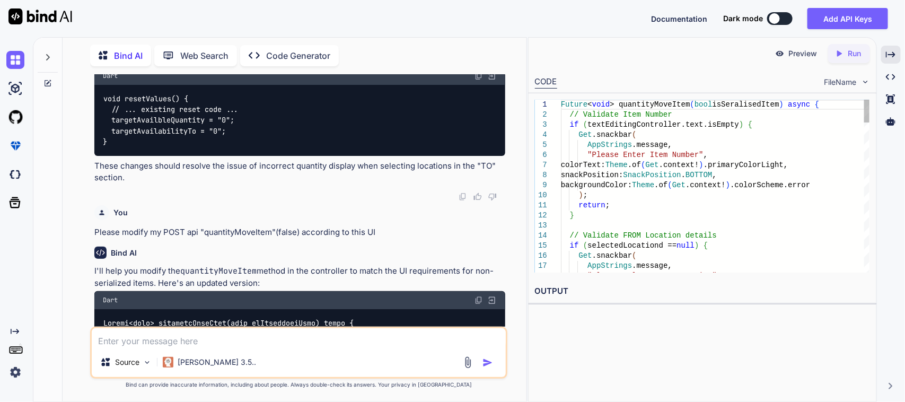
scroll to position [4885, 0]
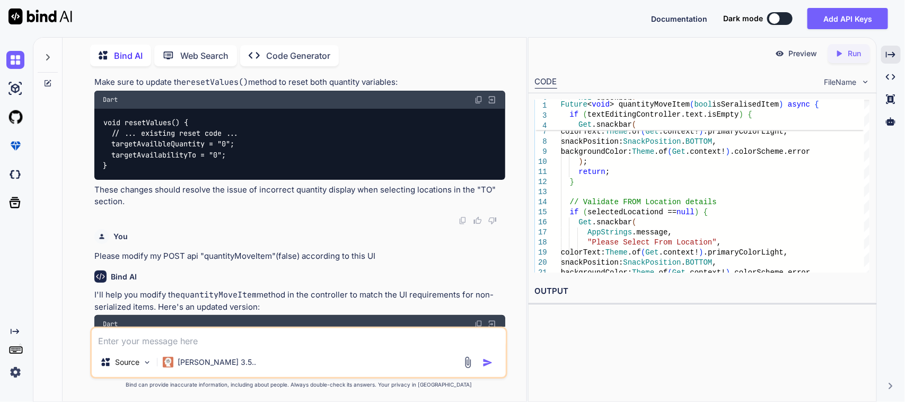
click at [480, 320] on img at bounding box center [478, 324] width 8 height 8
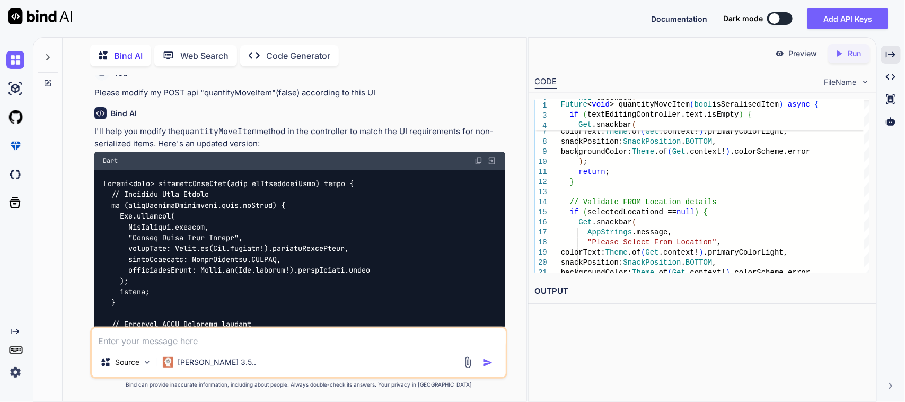
scroll to position [5017, 0]
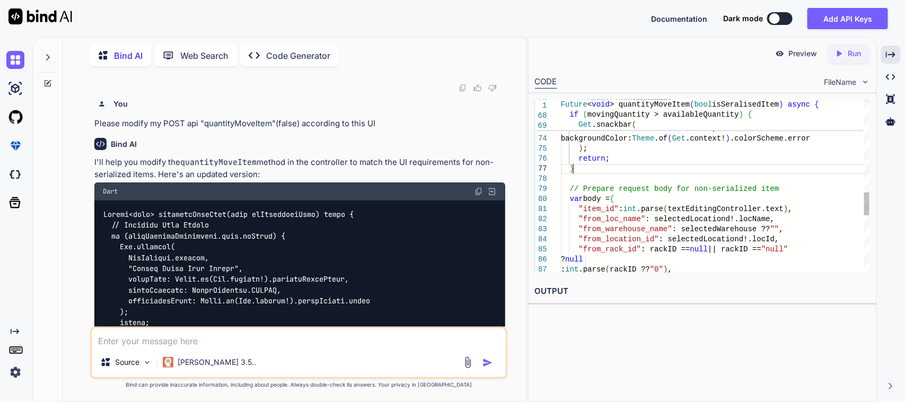
click at [579, 168] on div "snackPosition: SnackPosition . BOTTOM , backgroundColor: Theme .of ( Get .conte…" at bounding box center [715, 52] width 309 height 1309
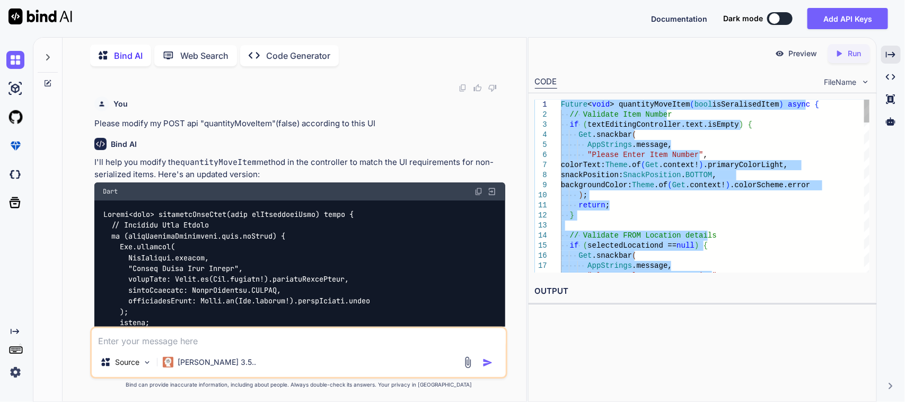
drag, startPoint x: 577, startPoint y: 267, endPoint x: 607, endPoint y: 55, distance: 214.2
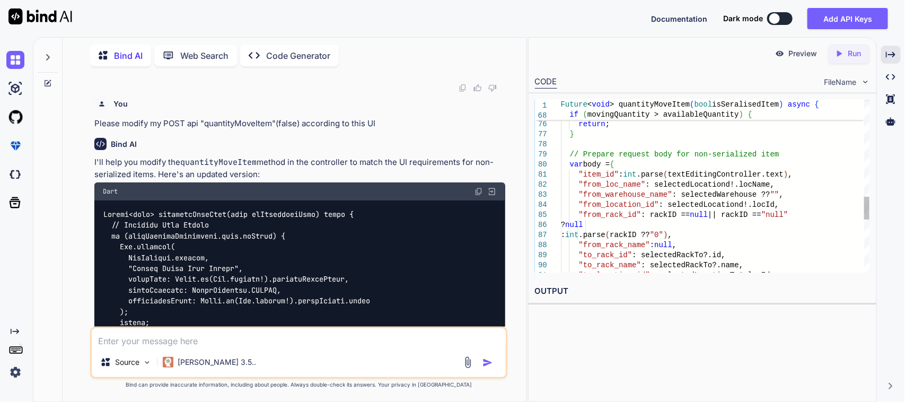
click at [623, 161] on div ""to_rack_name" : selectedRackTo?.name, "to_location_id" : selectedLocationTo!.l…" at bounding box center [715, 18] width 309 height 1309
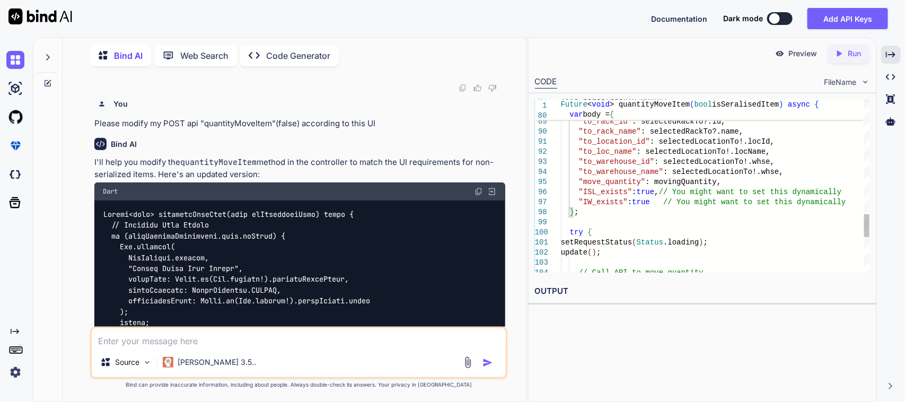
type textarea ""Quantity exceeds available stock", colorText: Theme.of(Get.context!).primaryCo…"
click at [212, 342] on textarea at bounding box center [299, 337] width 415 height 19
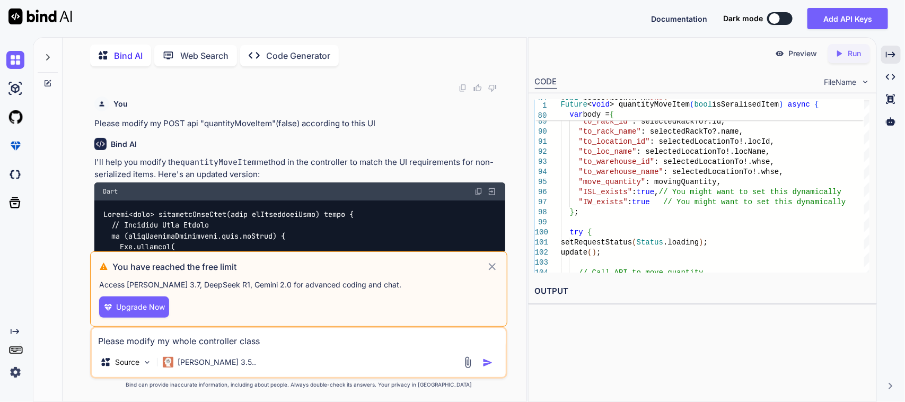
type textarea "Please modify my whole controller class"
click at [495, 267] on icon at bounding box center [492, 266] width 12 height 13
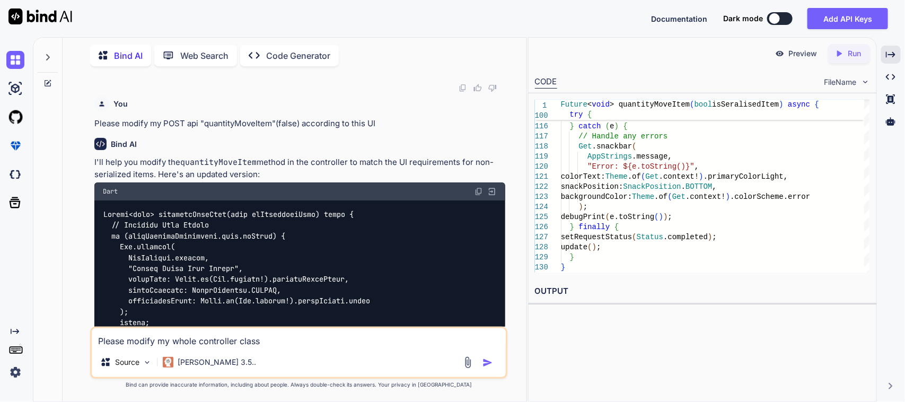
click at [477, 187] on img at bounding box center [478, 191] width 8 height 8
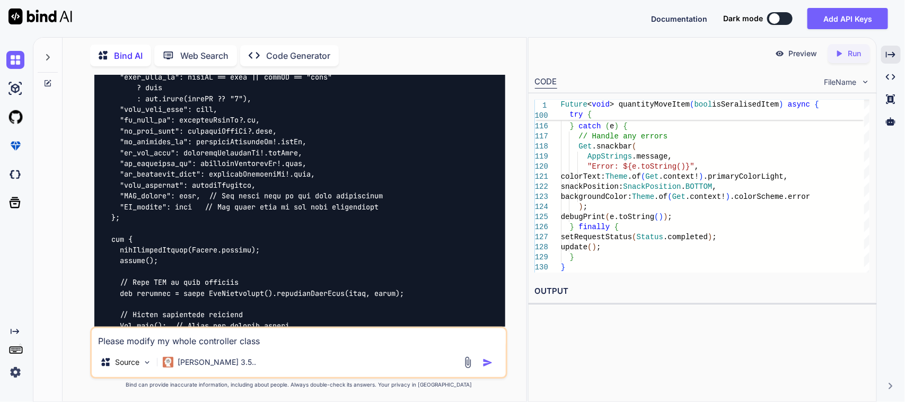
scroll to position [6055, 0]
